Goal: Task Accomplishment & Management: Complete application form

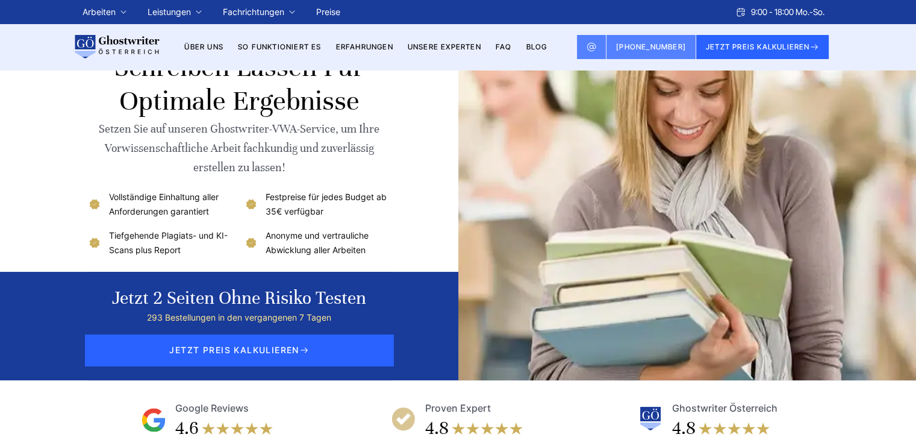
scroll to position [60, 0]
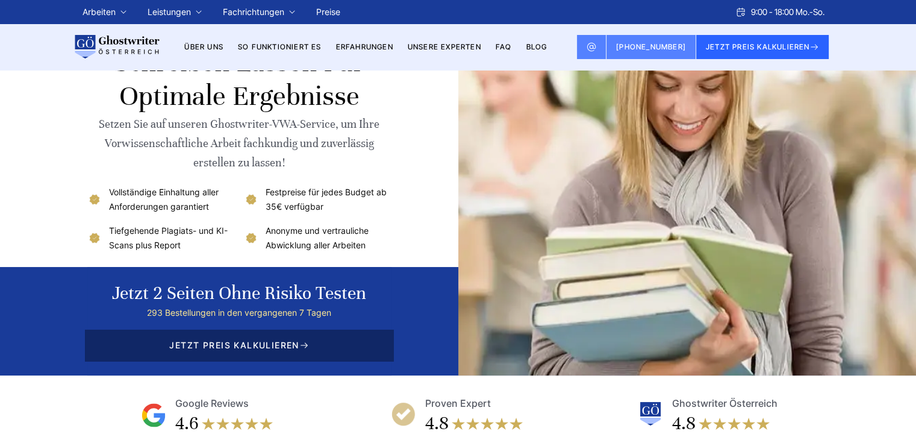
click at [302, 342] on icon at bounding box center [304, 345] width 10 height 10
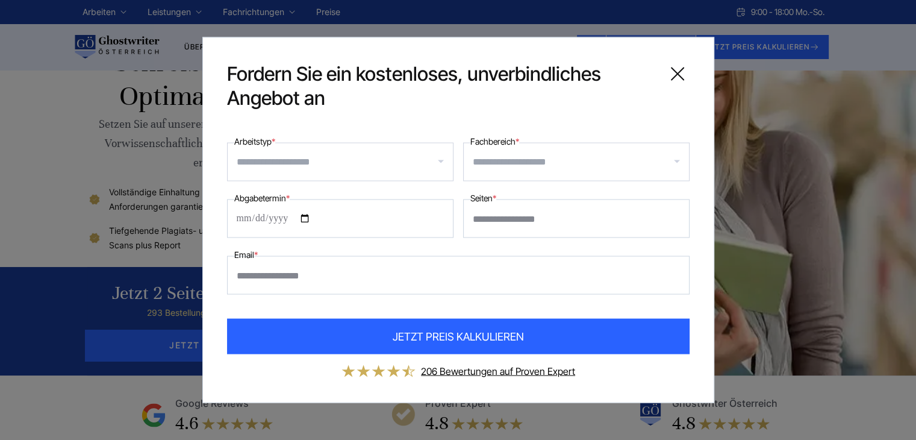
click at [332, 160] on input "Arbeitstyp *" at bounding box center [345, 161] width 216 height 19
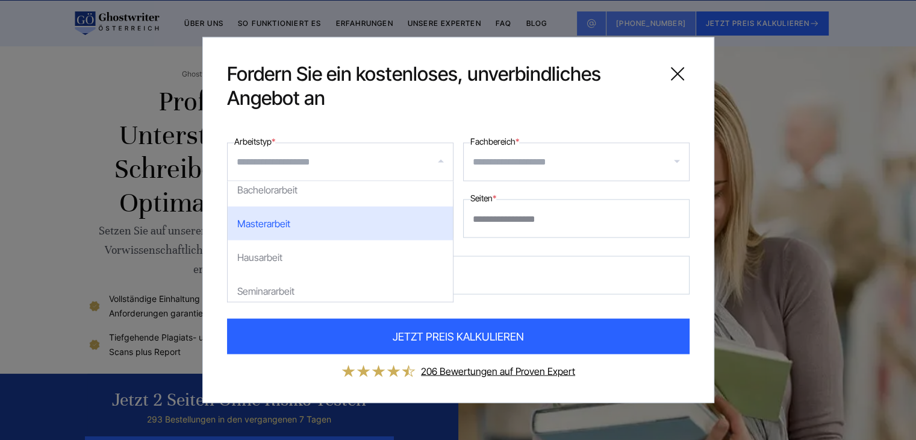
scroll to position [0, 0]
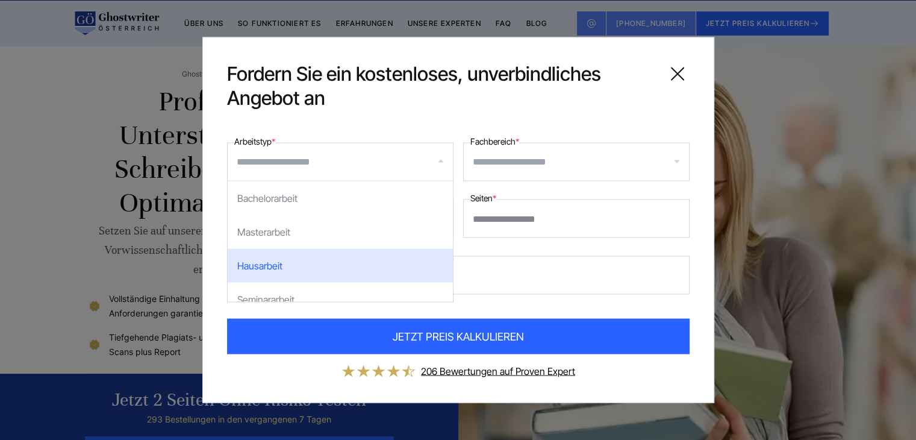
click at [312, 265] on div "Hausarbeit" at bounding box center [340, 266] width 225 height 34
select select "**"
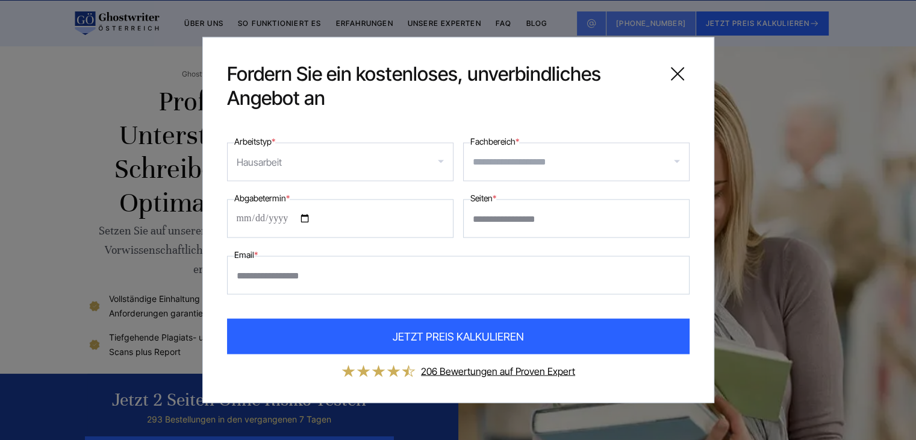
click at [489, 158] on input "Fachbereich *" at bounding box center [581, 161] width 216 height 19
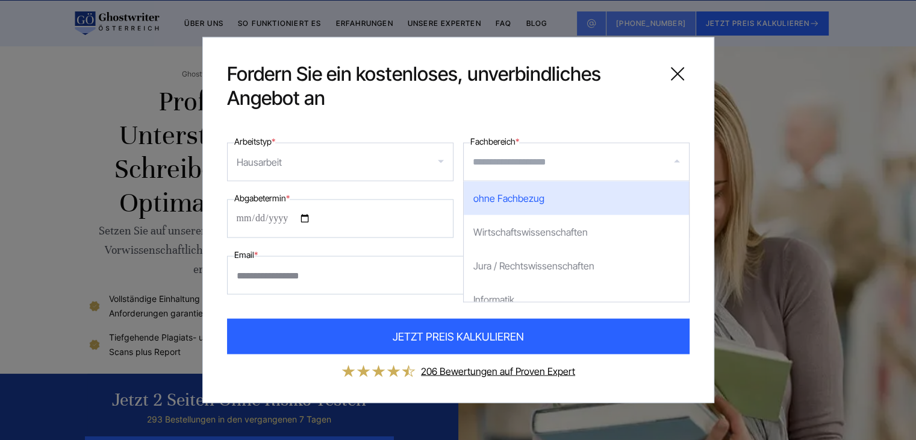
click at [538, 201] on div "ohne Fachbezug" at bounding box center [576, 198] width 225 height 34
select select "*"
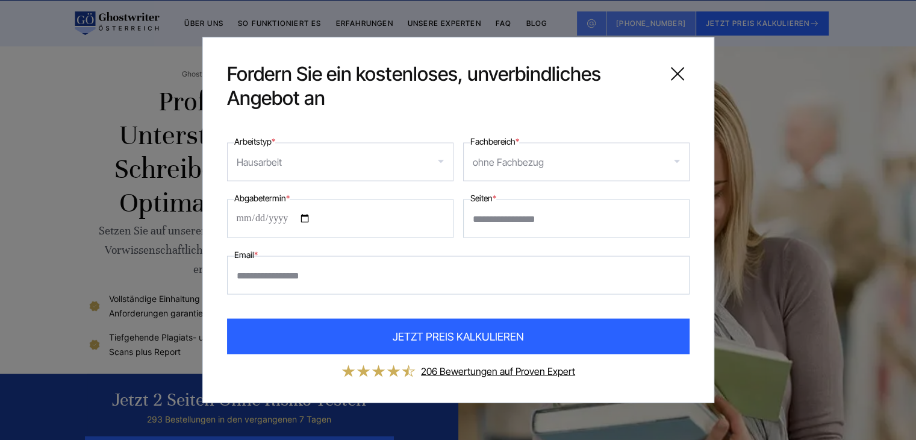
click at [255, 220] on input "Abgabetermin *" at bounding box center [340, 218] width 226 height 39
click at [237, 217] on input "Abgabetermin *" at bounding box center [340, 218] width 226 height 39
click at [267, 222] on input "Abgabetermin *" at bounding box center [340, 218] width 226 height 39
click at [235, 225] on input "Abgabetermin *" at bounding box center [340, 218] width 226 height 39
click at [236, 220] on input "Abgabetermin *" at bounding box center [340, 218] width 226 height 39
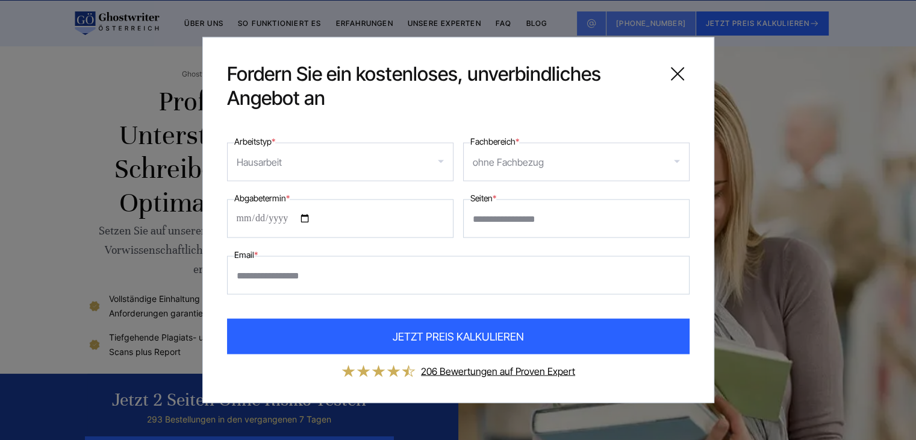
type input "**********"
click at [325, 276] on input "Email *" at bounding box center [458, 275] width 463 height 39
type input "**********"
click at [545, 149] on div "ohne Fachbezug" at bounding box center [576, 162] width 226 height 39
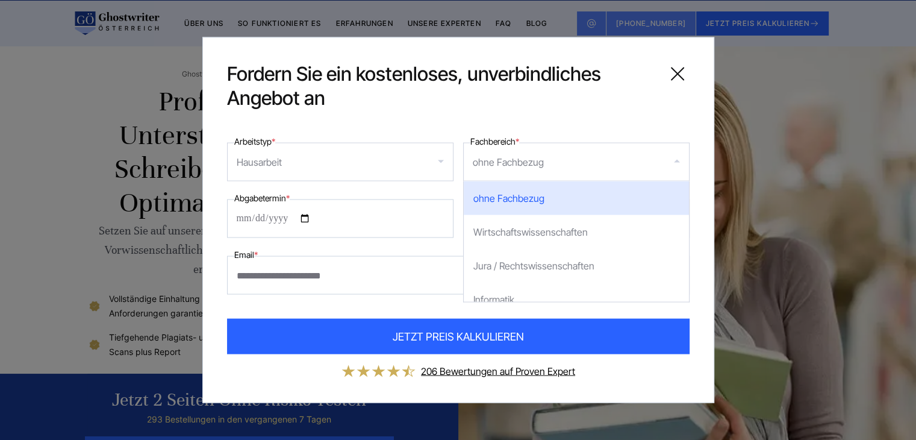
click at [504, 195] on div "ohne Fachbezug" at bounding box center [576, 198] width 225 height 34
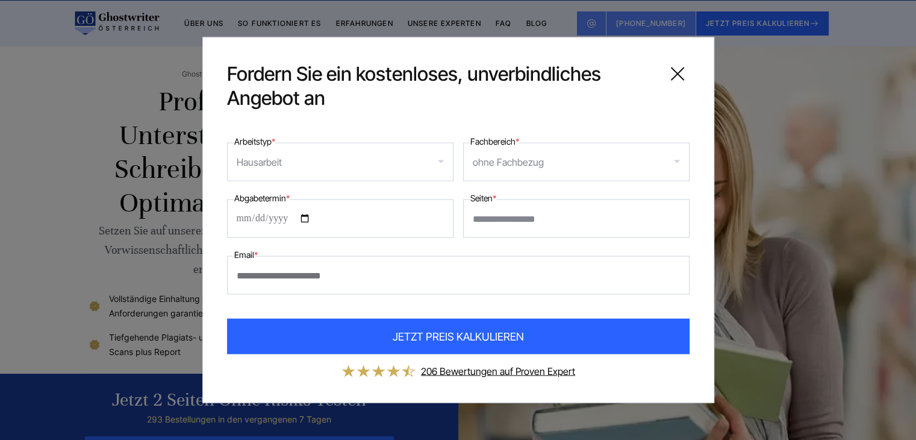
click at [524, 217] on input "Seiten *" at bounding box center [576, 218] width 226 height 39
type input "*"
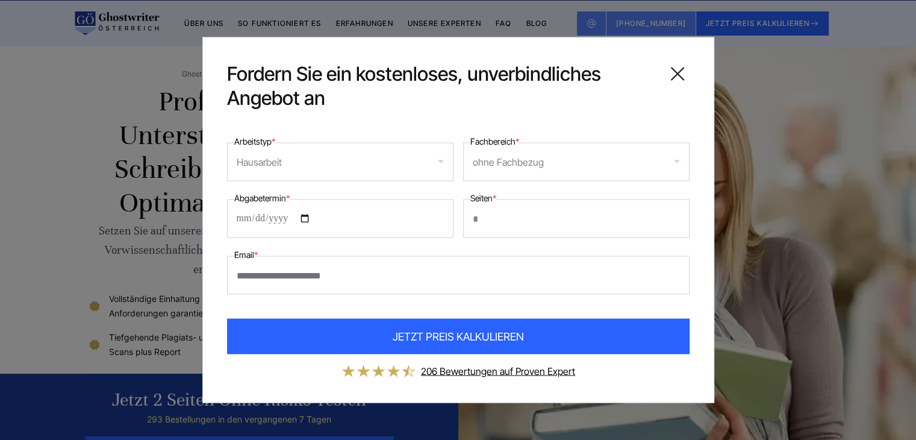
type input "*"
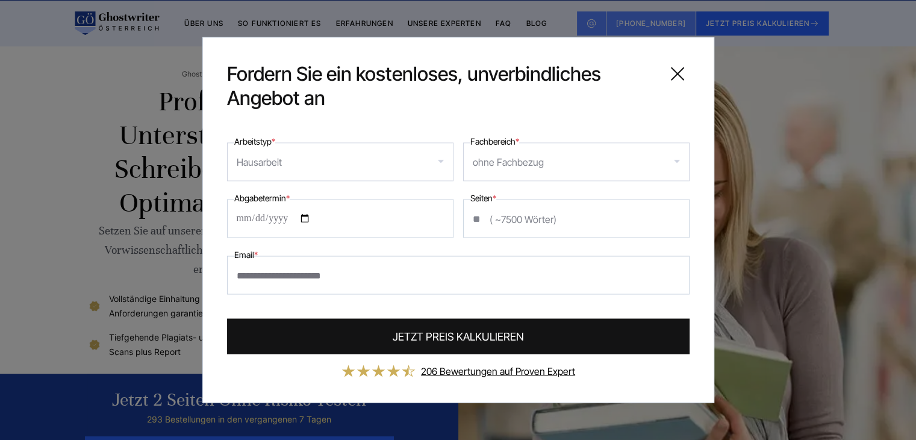
type input "**"
click at [463, 336] on span "JETZT PREIS KALKULIEREN" at bounding box center [458, 336] width 131 height 16
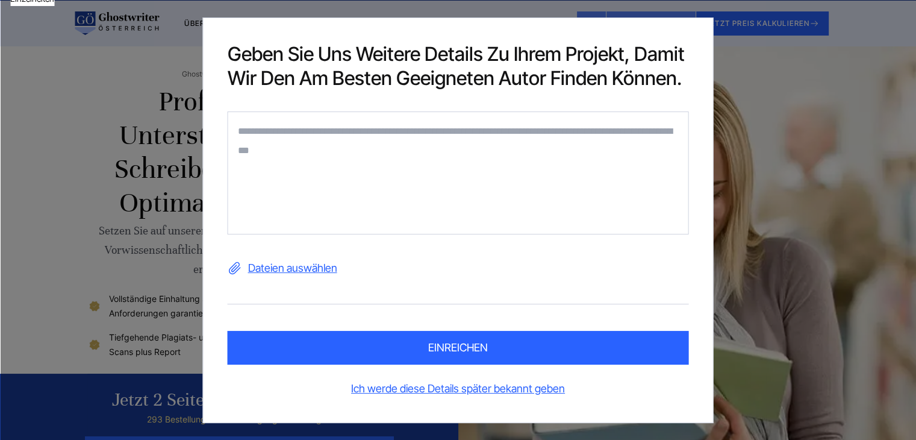
click at [835, 134] on div "Geben Sie uns weitere Details zu Ihrem Projekt, damit wir den am besten geeigne…" at bounding box center [458, 220] width 916 height 440
